Goal: Obtain resource: Download file/media

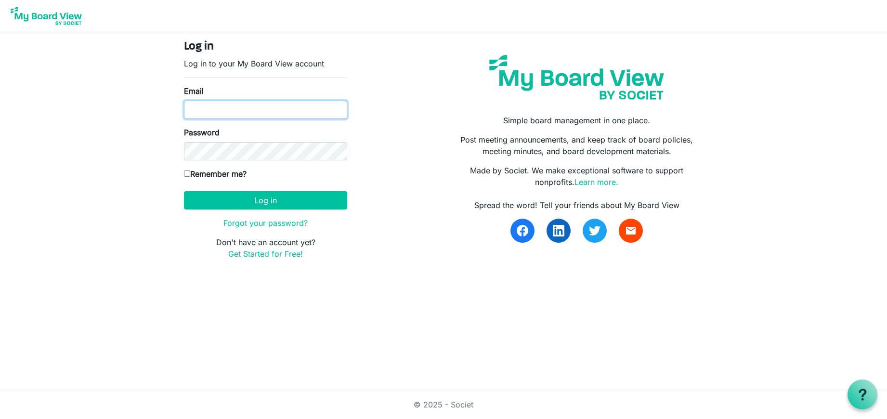
type input "ken.steward@baptistfoundationil.org"
drag, startPoint x: 187, startPoint y: 173, endPoint x: 198, endPoint y: 182, distance: 14.2
click at [188, 174] on input "Remember me?" at bounding box center [187, 173] width 6 height 6
checkbox input "true"
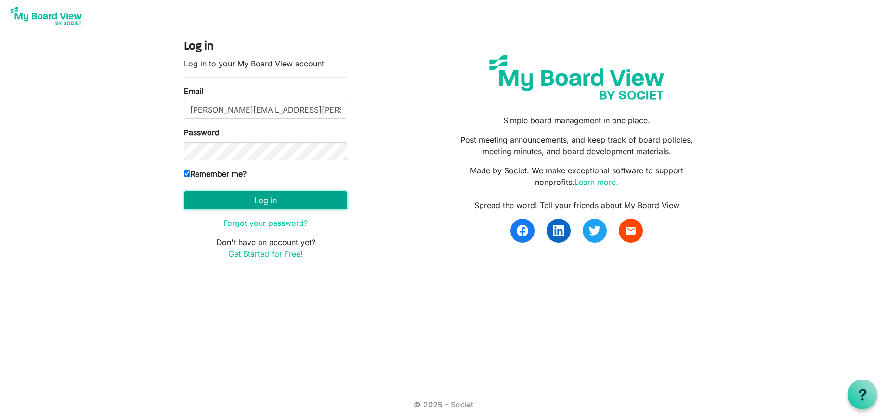
click at [265, 201] on button "Log in" at bounding box center [265, 200] width 163 height 18
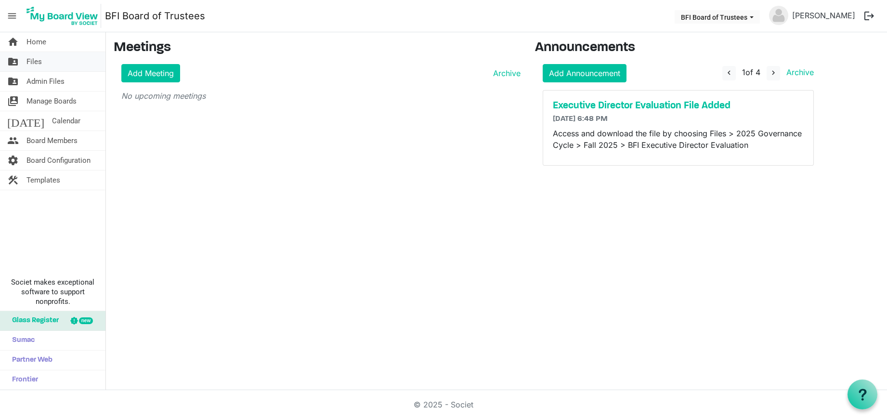
click at [43, 60] on link "folder_shared Files" at bounding box center [52, 61] width 105 height 19
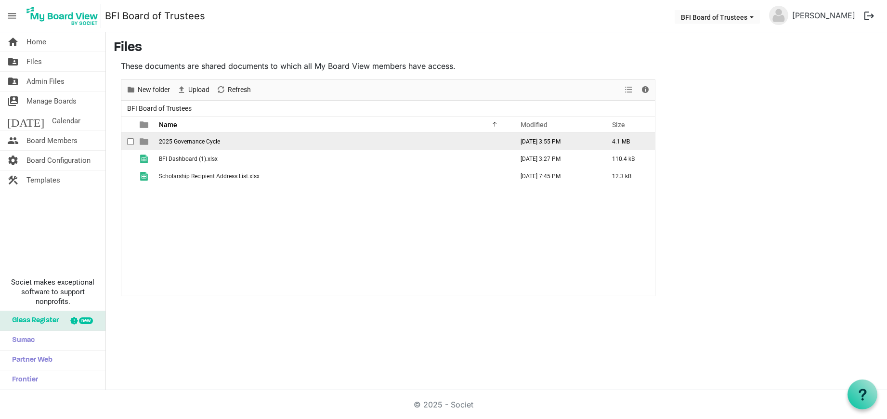
click at [188, 139] on span "2025 Governance Cycle" at bounding box center [189, 141] width 61 height 7
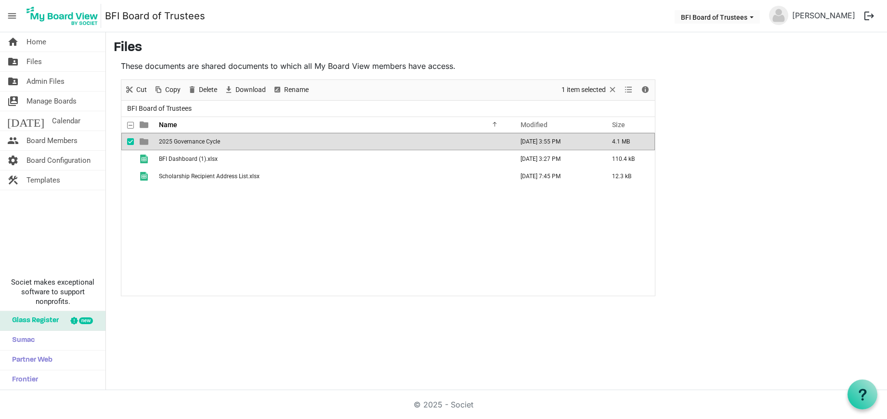
click at [189, 139] on span "2025 Governance Cycle" at bounding box center [189, 141] width 61 height 7
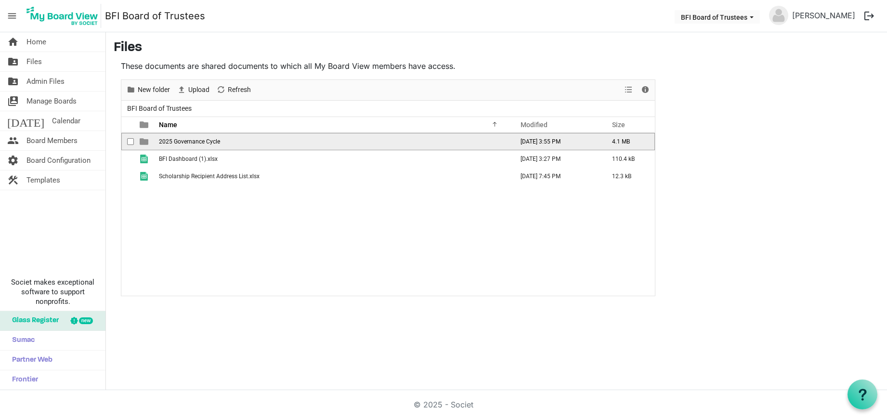
click at [192, 140] on span "2025 Governance Cycle" at bounding box center [189, 141] width 61 height 7
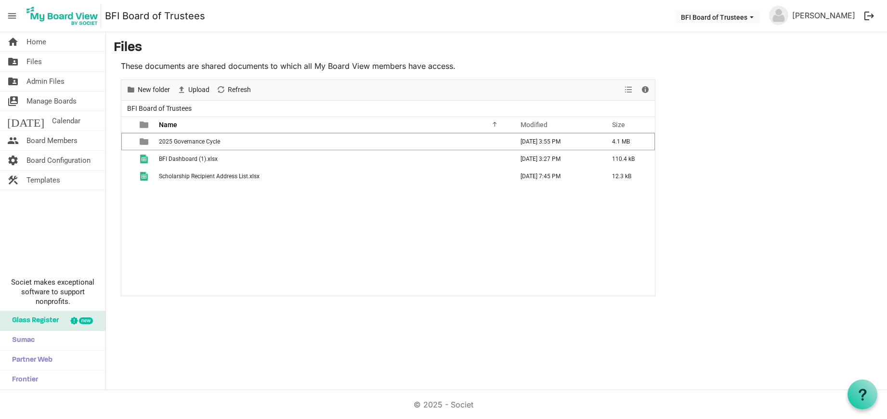
click at [192, 140] on span "2025 Governance Cycle" at bounding box center [189, 141] width 61 height 7
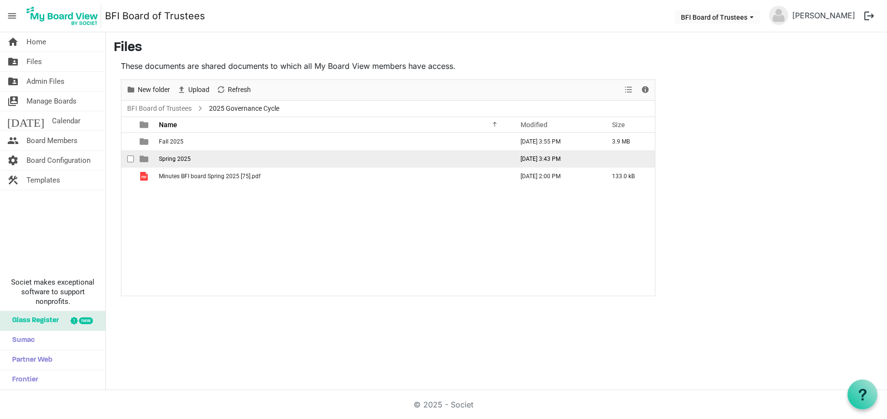
click at [179, 157] on span "Spring 2025" at bounding box center [175, 159] width 32 height 7
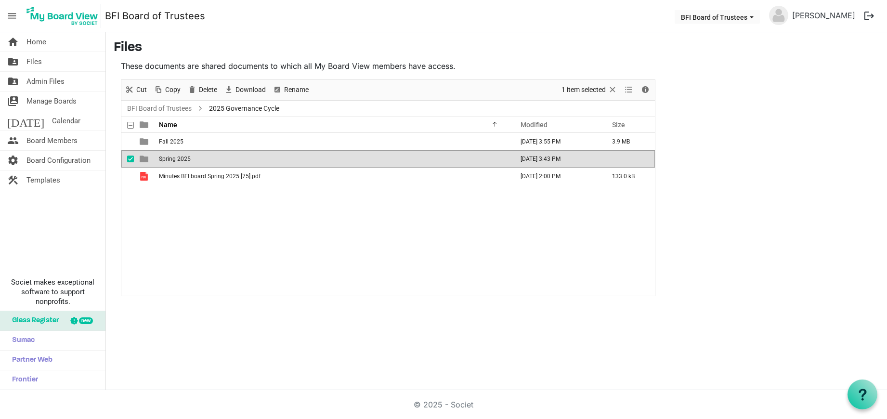
click at [179, 157] on span "Spring 2025" at bounding box center [175, 159] width 32 height 7
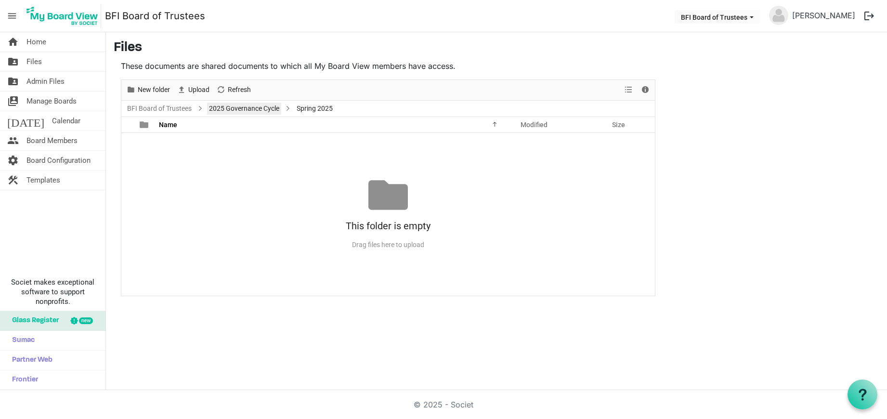
click at [246, 109] on link "2025 Governance Cycle" at bounding box center [244, 109] width 74 height 12
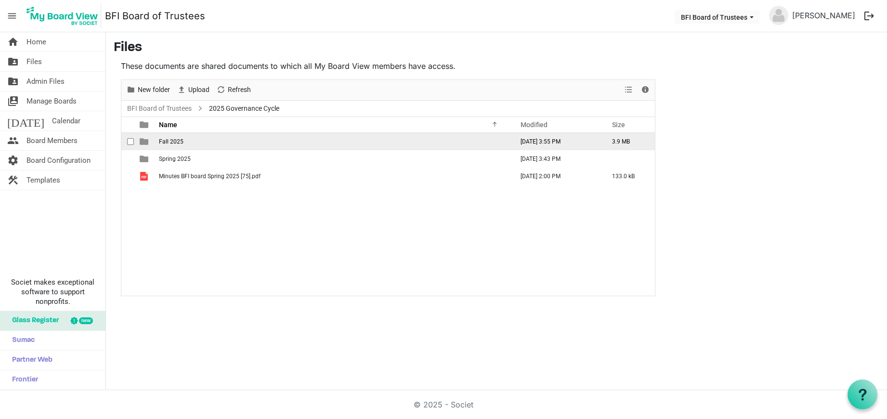
click at [175, 140] on span "Fall 2025" at bounding box center [171, 141] width 25 height 7
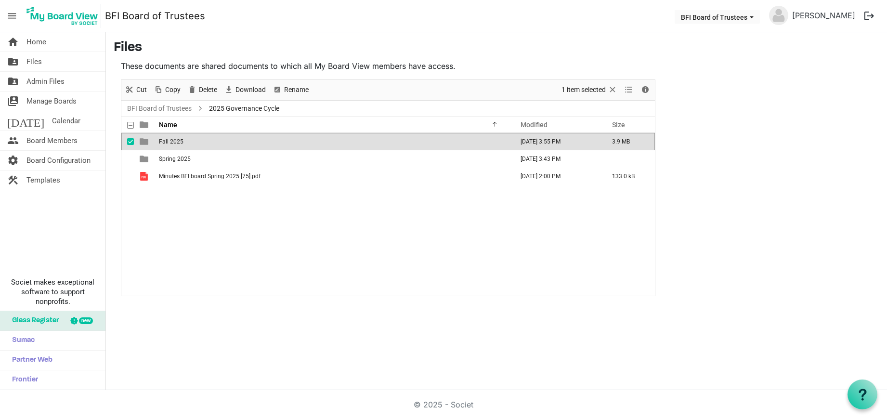
click at [175, 140] on span "Fall 2025" at bounding box center [171, 141] width 25 height 7
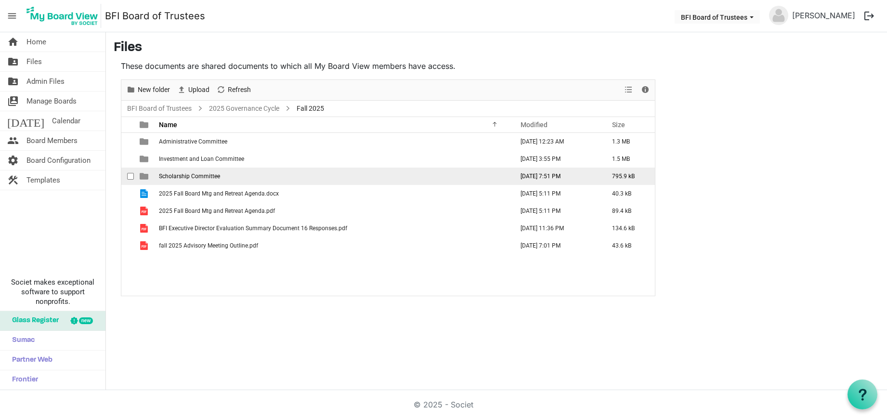
click at [185, 176] on span "Scholarship Committee" at bounding box center [189, 176] width 61 height 7
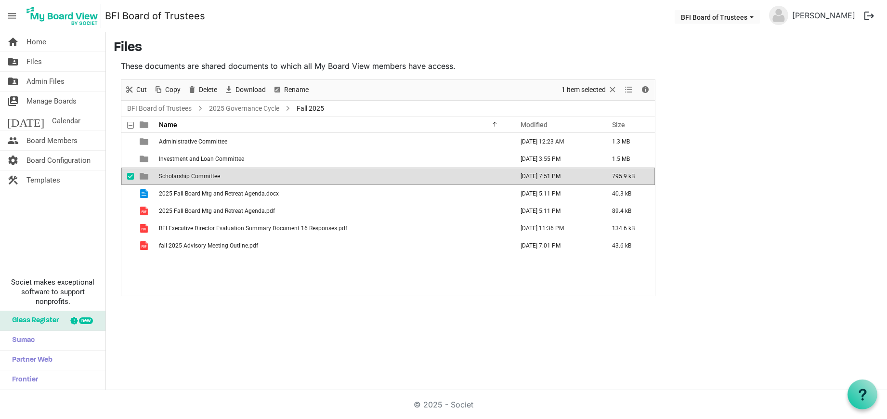
click at [184, 176] on span "Scholarship Committee" at bounding box center [189, 176] width 61 height 7
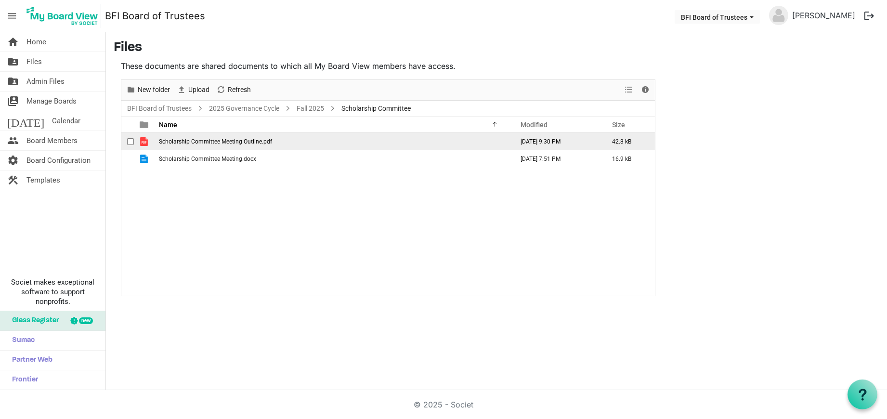
click at [198, 143] on span "Scholarship Committee Meeting Outline.pdf" at bounding box center [215, 141] width 113 height 7
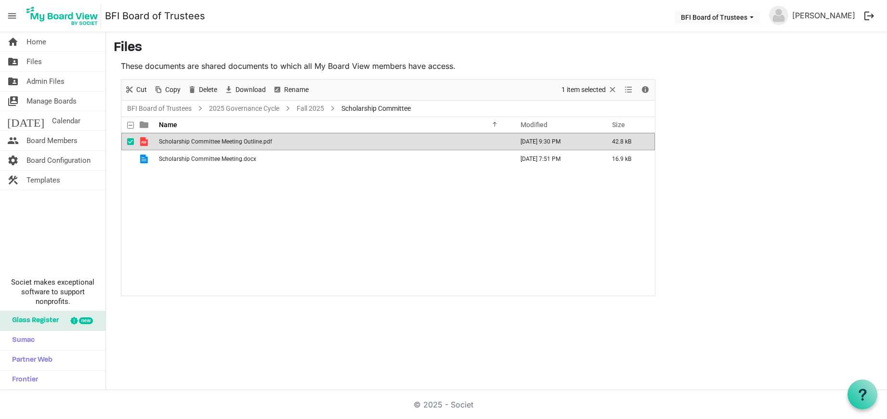
click at [198, 143] on span "Scholarship Committee Meeting Outline.pdf" at bounding box center [215, 141] width 113 height 7
click at [199, 143] on span "Scholarship Committee Meeting Outline.pdf" at bounding box center [215, 141] width 113 height 7
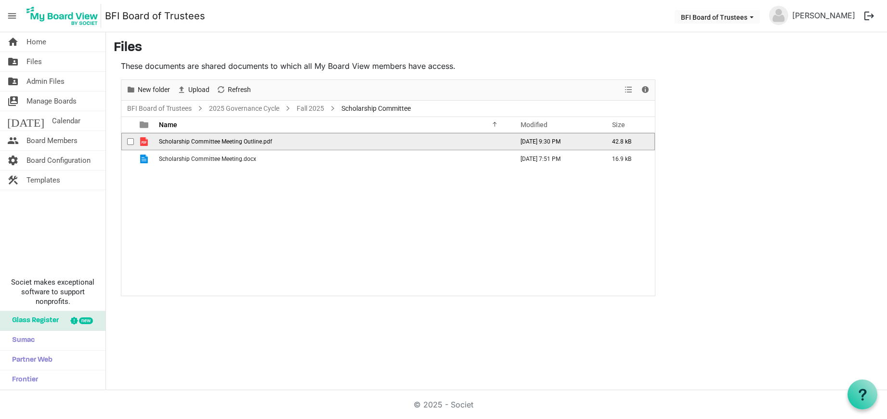
click at [199, 143] on span "Scholarship Committee Meeting Outline.pdf" at bounding box center [215, 141] width 113 height 7
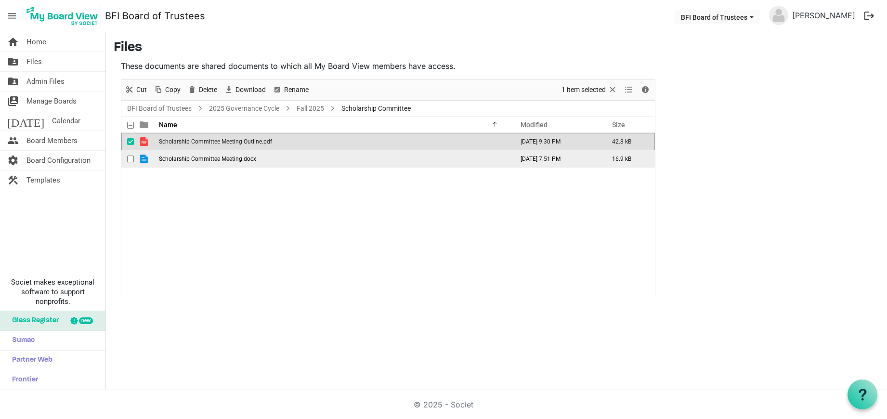
click at [209, 160] on span "Scholarship Committee Meeting.docx" at bounding box center [207, 159] width 97 height 7
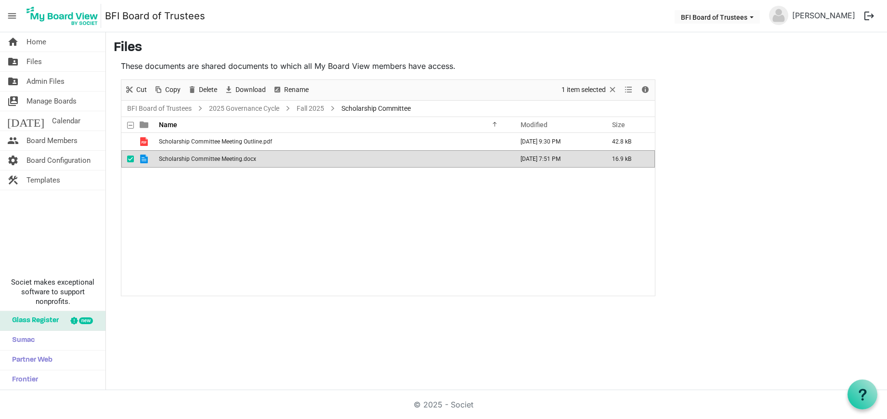
click at [209, 160] on span "Scholarship Committee Meeting.docx" at bounding box center [207, 159] width 97 height 7
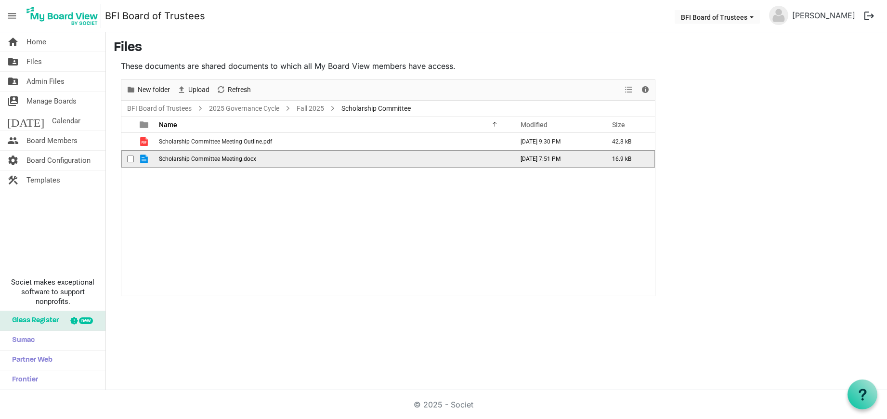
click at [209, 160] on span "Scholarship Committee Meeting.docx" at bounding box center [207, 159] width 97 height 7
